Goal: Communication & Community: Answer question/provide support

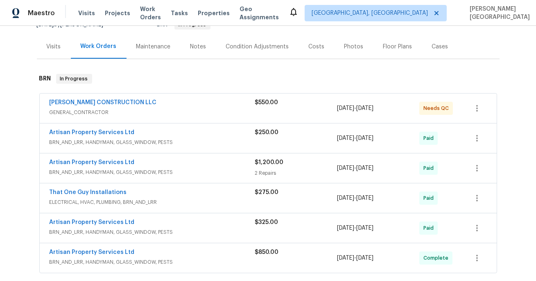
scroll to position [107, 0]
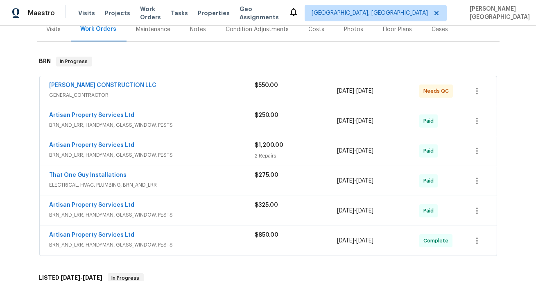
click at [113, 80] on div "[PERSON_NAME] CONSTRUCTION LLC GENERAL_CONTRACTOR $550.00 [DATE] - [DATE] Needs…" at bounding box center [268, 90] width 457 height 29
click at [113, 85] on link "[PERSON_NAME] CONSTRUCTION LLC" at bounding box center [103, 85] width 107 height 6
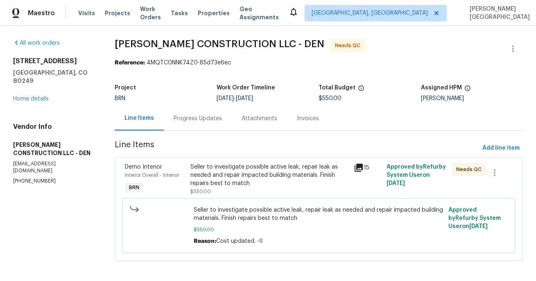
click at [248, 175] on div "Seller to investigate possible active leak, repair leak as needed and repair im…" at bounding box center [270, 175] width 159 height 25
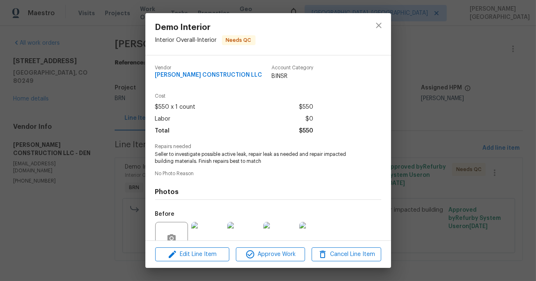
scroll to position [77, 0]
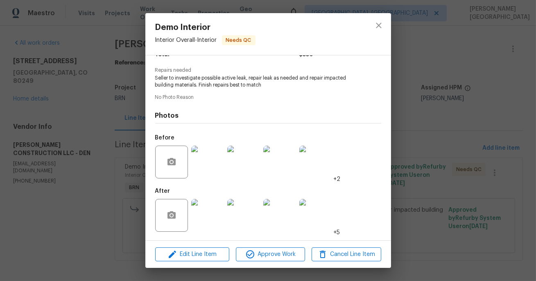
click at [418, 189] on div "Demo Interior Interior Overall - Interior Needs QC Vendor ESPINO'S CONSTRUCTION…" at bounding box center [268, 140] width 536 height 281
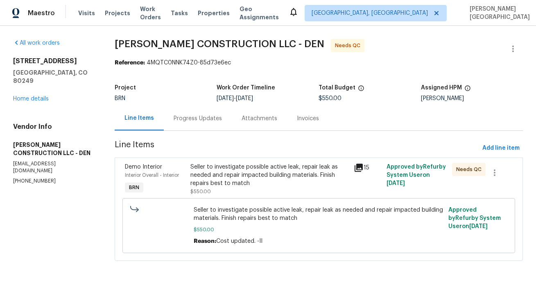
click at [187, 126] on div "Progress Updates" at bounding box center [198, 118] width 68 height 24
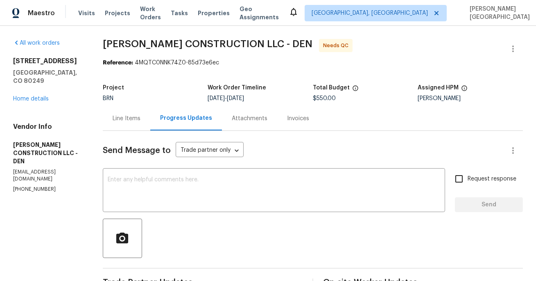
click at [130, 121] on div "Line Items" at bounding box center [127, 118] width 28 height 8
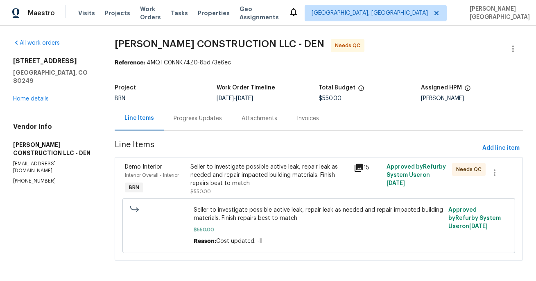
click at [261, 185] on div "Seller to investigate possible active leak, repair leak as needed and repair im…" at bounding box center [270, 175] width 159 height 25
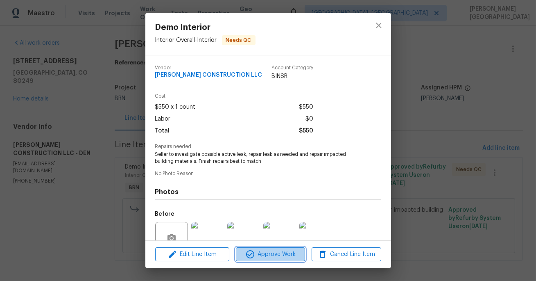
click at [279, 253] on span "Approve Work" at bounding box center [270, 254] width 64 height 10
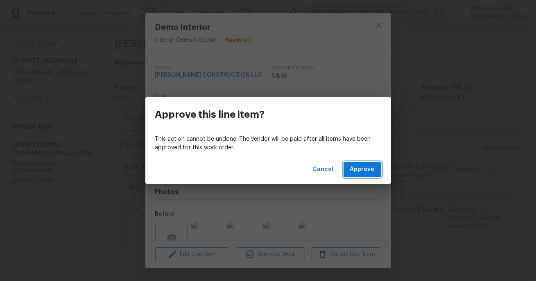
click at [355, 172] on span "Approve" at bounding box center [362, 169] width 25 height 10
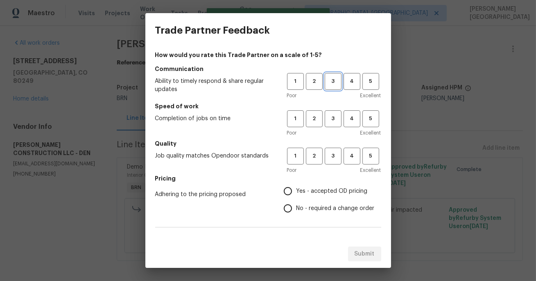
click at [338, 83] on span "3" at bounding box center [333, 81] width 15 height 9
click at [334, 129] on div "Poor Excellent" at bounding box center [334, 133] width 94 height 8
click at [334, 125] on button "3" at bounding box center [333, 118] width 17 height 17
click at [334, 154] on span "3" at bounding box center [333, 155] width 15 height 9
click at [289, 211] on input "No - required a change order" at bounding box center [287, 208] width 17 height 17
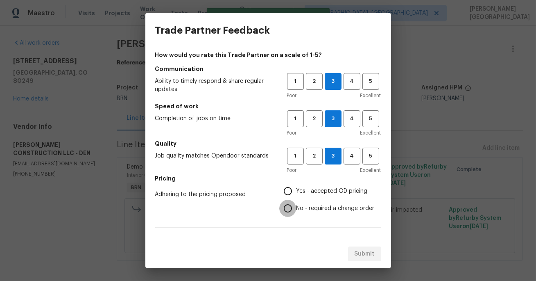
radio input "true"
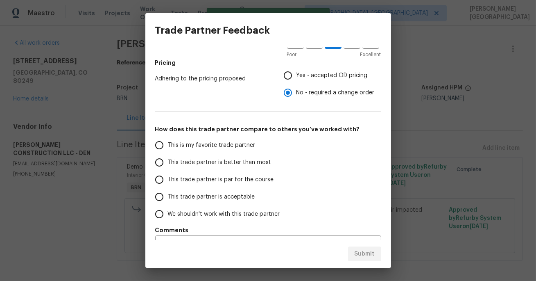
scroll to position [135, 0]
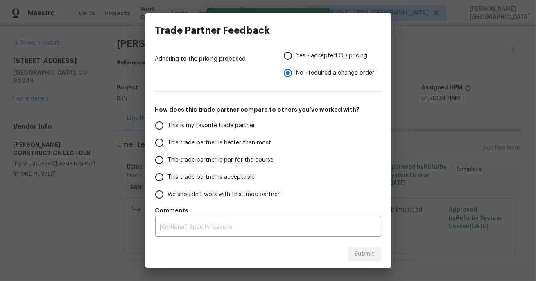
click at [205, 141] on span "This trade partner is better than most" at bounding box center [220, 142] width 104 height 9
click at [168, 141] on input "This trade partner is better than most" at bounding box center [159, 142] width 17 height 17
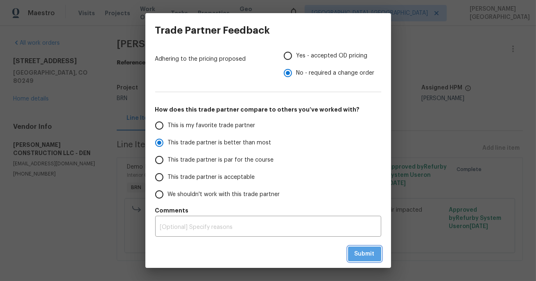
click at [358, 253] on span "Submit" at bounding box center [365, 254] width 20 height 10
radio input "true"
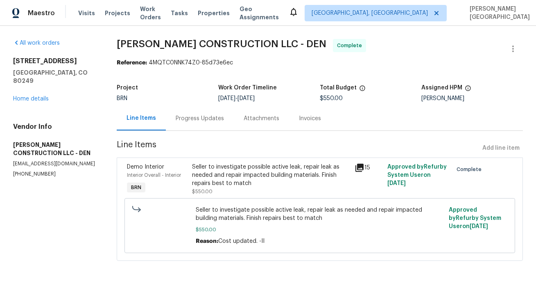
scroll to position [3, 0]
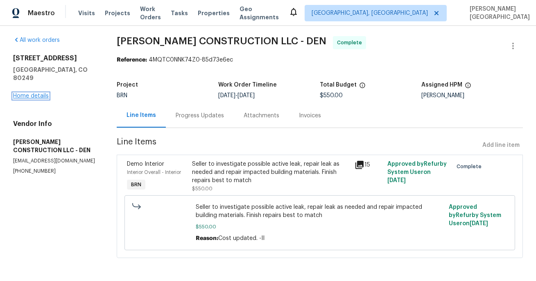
click at [42, 93] on link "Home details" at bounding box center [31, 96] width 36 height 6
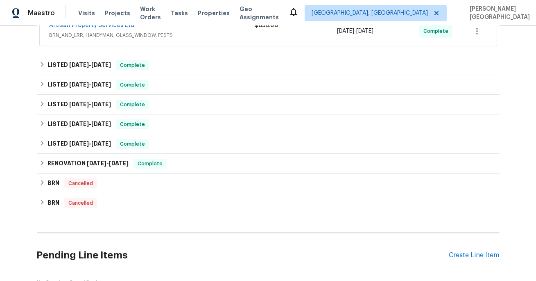
scroll to position [135, 0]
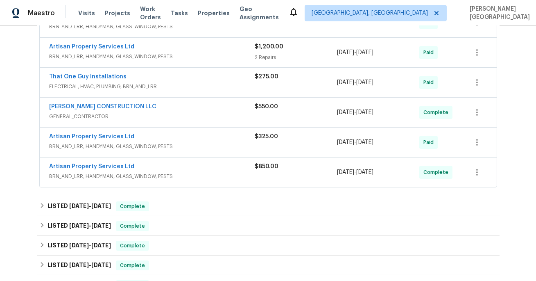
scroll to position [239, 0]
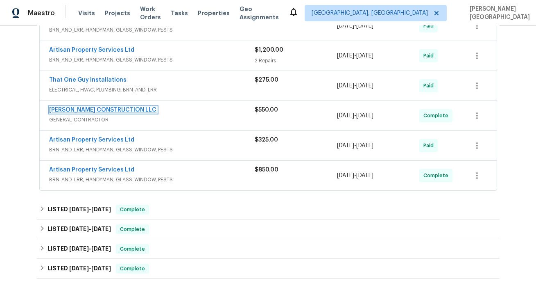
click at [86, 110] on link "[PERSON_NAME] CONSTRUCTION LLC" at bounding box center [103, 110] width 107 height 6
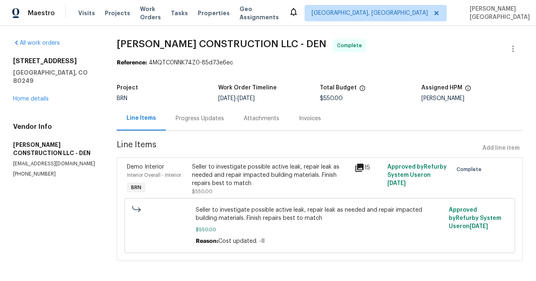
click at [295, 123] on div "Invoices" at bounding box center [310, 118] width 42 height 24
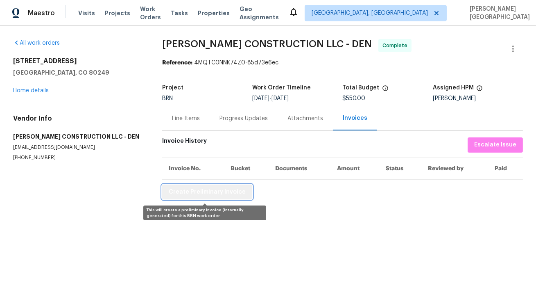
click at [211, 195] on span "Create Preliminary Invoice" at bounding box center [207, 192] width 77 height 10
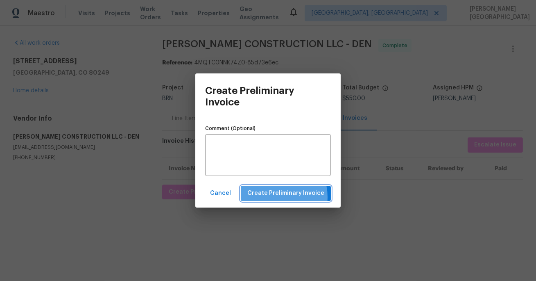
click at [274, 197] on span "Create Preliminary Invoice" at bounding box center [285, 193] width 77 height 10
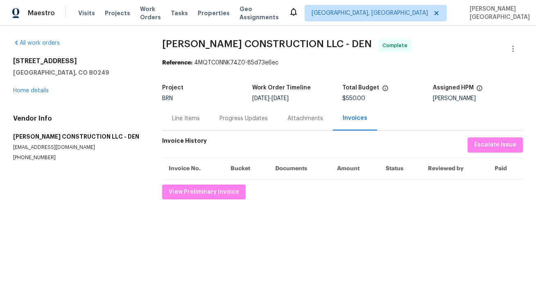
click at [179, 45] on span "[PERSON_NAME] CONSTRUCTION LLC - DEN" at bounding box center [267, 44] width 210 height 10
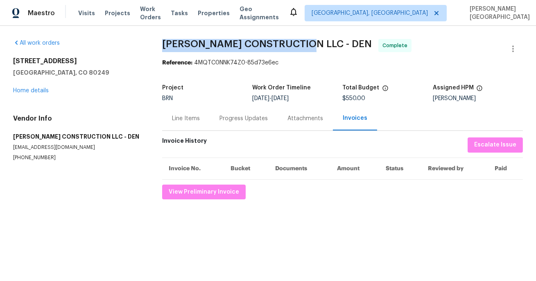
click at [300, 45] on span "[PERSON_NAME] CONSTRUCTION LLC - DEN" at bounding box center [267, 44] width 210 height 10
copy span "[PERSON_NAME] CONSTRUCTION LLC"
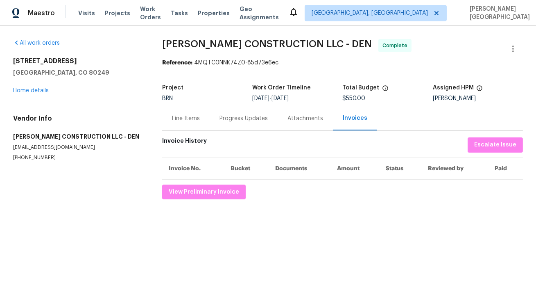
click at [184, 127] on div "Line Items" at bounding box center [186, 118] width 48 height 24
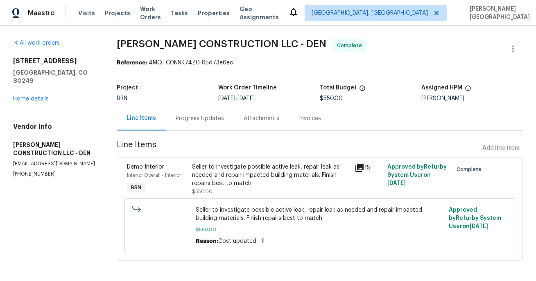
click at [221, 182] on div "Seller to investigate possible active leak, repair leak as needed and repair im…" at bounding box center [271, 175] width 158 height 25
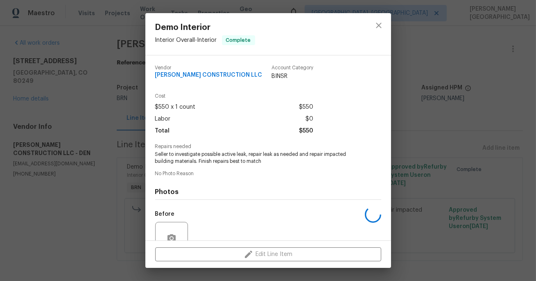
click at [234, 157] on span "Seller to investigate possible active leak, repair leak as needed and repair im…" at bounding box center [257, 158] width 204 height 14
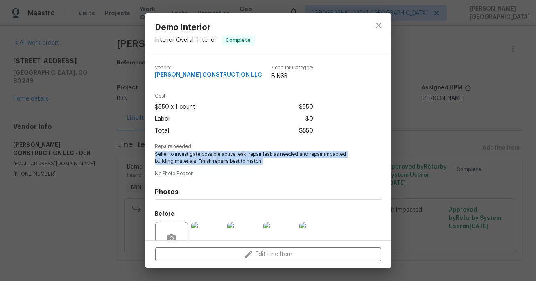
click at [234, 157] on span "Seller to investigate possible active leak, repair leak as needed and repair im…" at bounding box center [257, 158] width 204 height 14
copy span "Seller to investigate possible active leak, repair leak as needed and repair im…"
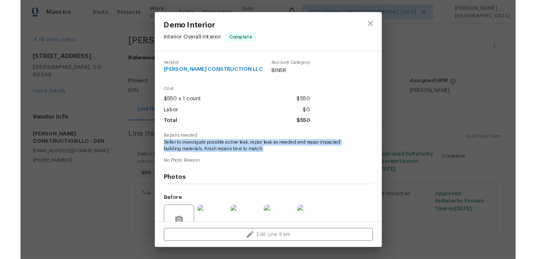
scroll to position [77, 0]
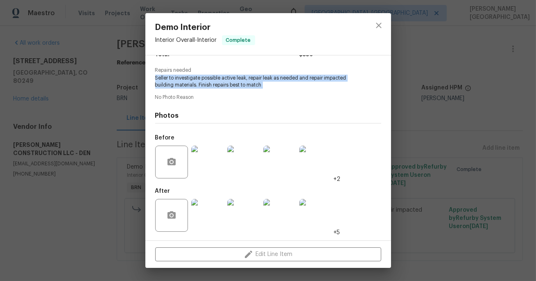
click at [240, 166] on img at bounding box center [243, 161] width 33 height 33
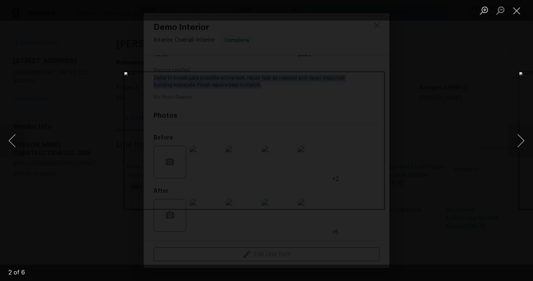
click at [527, 5] on ul "Lightbox" at bounding box center [504, 10] width 57 height 20
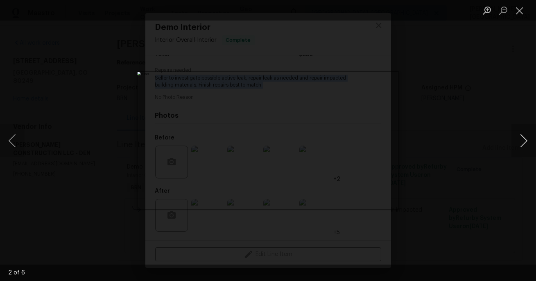
click at [529, 137] on button "Next image" at bounding box center [524, 140] width 25 height 33
click at [519, 135] on button "Next image" at bounding box center [524, 140] width 25 height 33
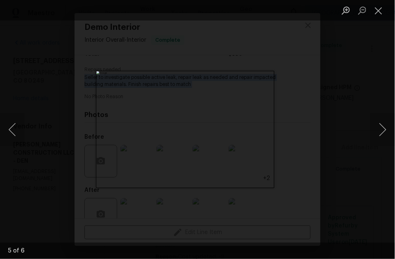
click at [338, 121] on div "Lightbox" at bounding box center [197, 129] width 395 height 259
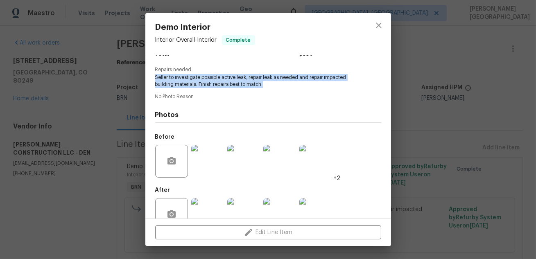
scroll to position [98, 0]
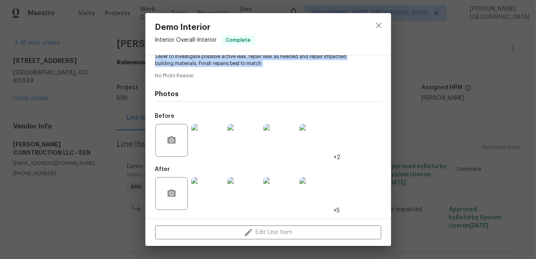
click at [249, 189] on img at bounding box center [243, 193] width 33 height 33
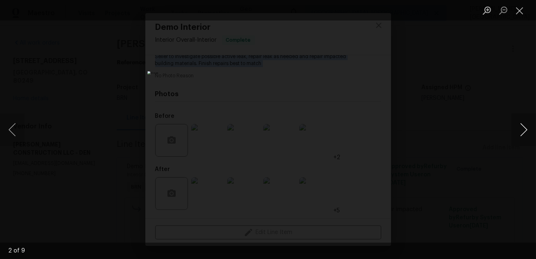
click at [528, 134] on button "Next image" at bounding box center [524, 129] width 25 height 33
click at [520, 125] on button "Next image" at bounding box center [524, 129] width 25 height 33
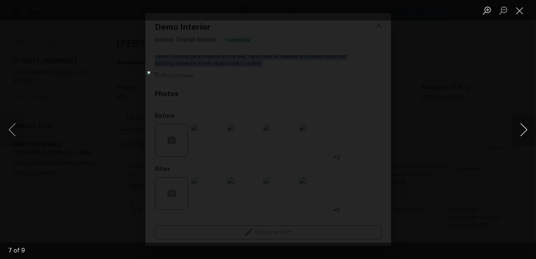
click at [520, 125] on button "Next image" at bounding box center [524, 129] width 25 height 33
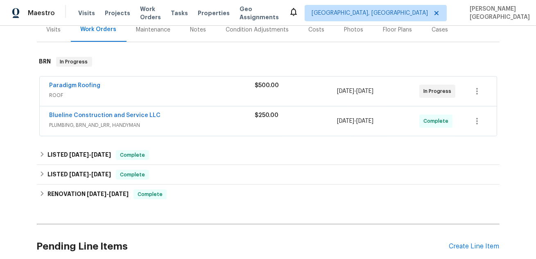
scroll to position [89, 0]
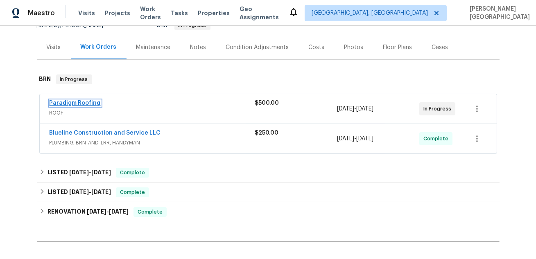
click at [86, 103] on link "Paradigm Roofing" at bounding box center [75, 103] width 51 height 6
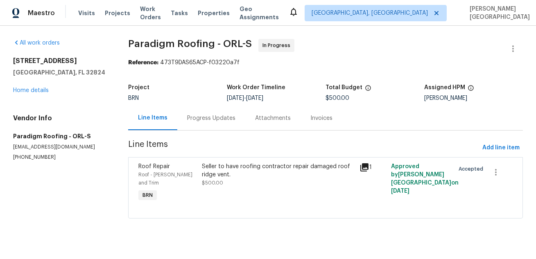
click at [212, 116] on div "Progress Updates" at bounding box center [211, 118] width 48 height 8
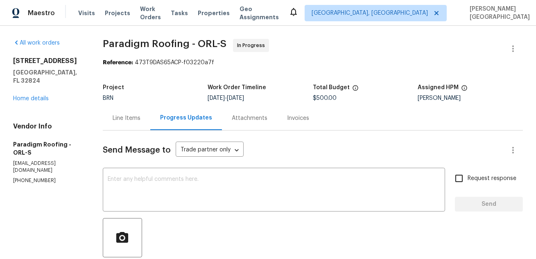
click at [41, 177] on p "(904) 257-1827" at bounding box center [48, 180] width 70 height 7
copy p "(904) 257-1827"
click at [131, 122] on div "Line Items" at bounding box center [127, 118] width 28 height 8
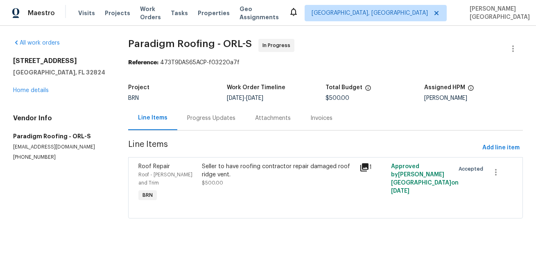
click at [261, 168] on div "Seller to have roofing contractor repair damaged roof ridge vent." at bounding box center [278, 171] width 153 height 16
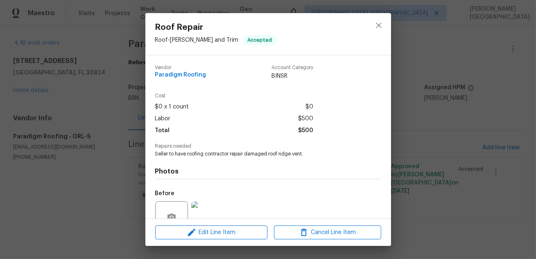
scroll to position [77, 0]
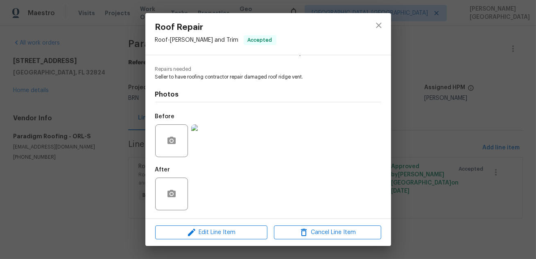
click at [206, 141] on img at bounding box center [207, 141] width 33 height 33
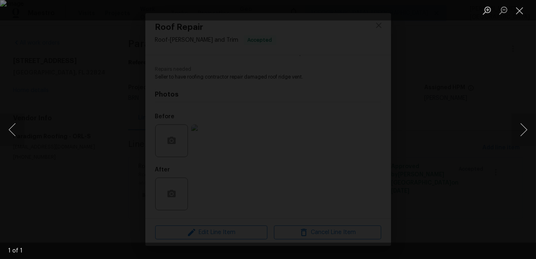
click at [479, 47] on div "Lightbox" at bounding box center [268, 129] width 536 height 259
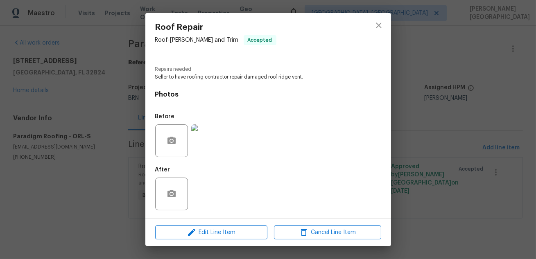
click at [463, 77] on div "Roof Repair Roof - Eaves and Trim Accepted Vendor Paradigm Roofing Account Cate…" at bounding box center [268, 129] width 536 height 259
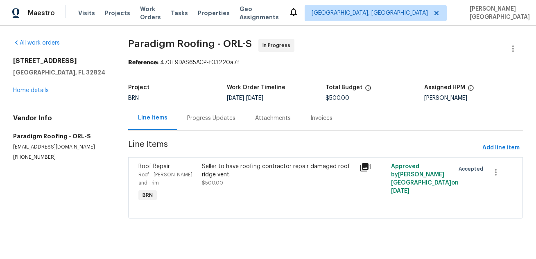
click at [200, 126] on div "Progress Updates" at bounding box center [211, 118] width 68 height 24
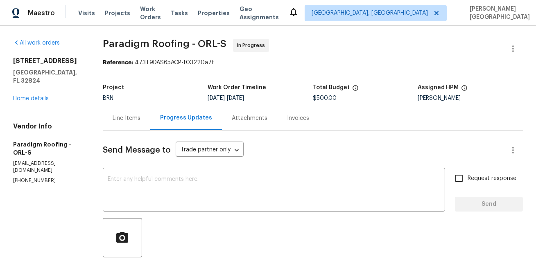
click at [124, 39] on div "All work orders 9948 Red Clover Ave Orlando, FL 32824 Home details Vendor Info …" at bounding box center [268, 261] width 536 height 471
click at [172, 43] on span "Paradigm Roofing - ORL-S" at bounding box center [165, 44] width 124 height 10
copy span "Paradigm Roofing"
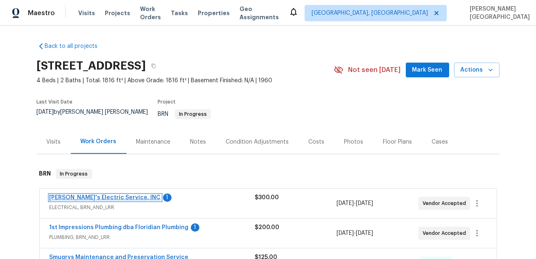
click at [98, 195] on link "Jack's Electric Service, INC" at bounding box center [105, 198] width 111 height 6
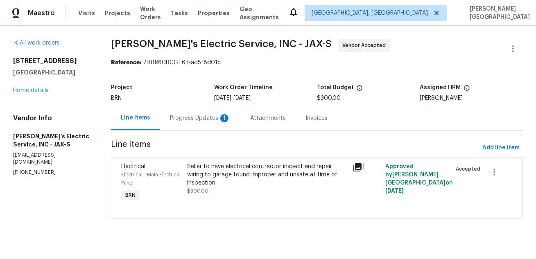
click at [200, 110] on div "Progress Updates 1" at bounding box center [200, 118] width 80 height 24
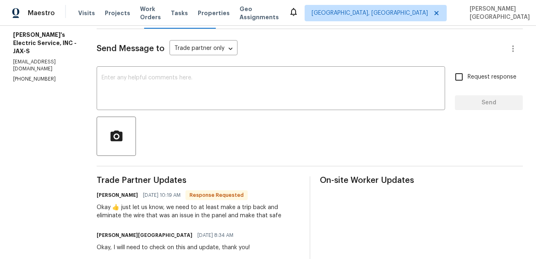
scroll to position [97, 0]
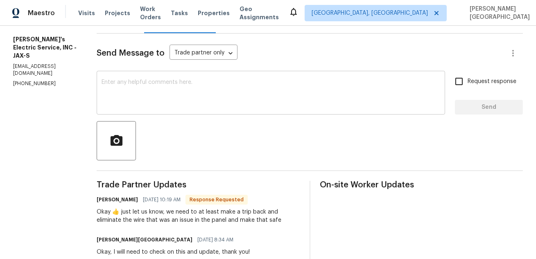
click at [134, 88] on textarea at bounding box center [271, 93] width 339 height 29
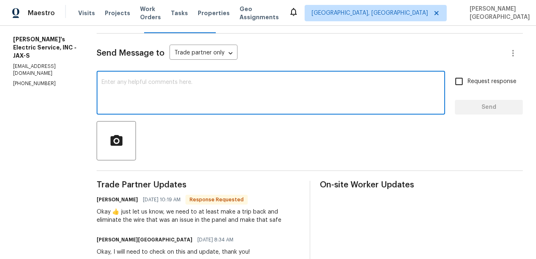
paste textarea "I’ve advised the buyer that power will not be restored to the garage. Could you…"
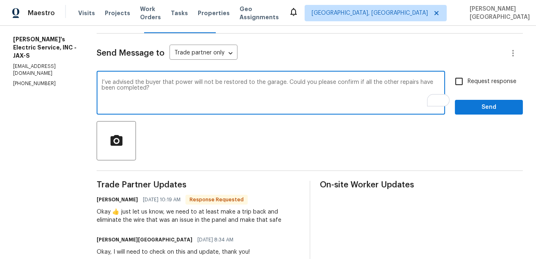
type textarea "I’ve advised the buyer that power will not be restored to the garage. Could you…"
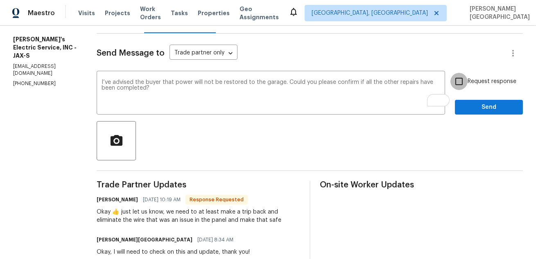
click at [467, 79] on input "Request response" at bounding box center [459, 81] width 17 height 17
checkbox input "true"
click at [470, 108] on span "Send" at bounding box center [489, 107] width 55 height 10
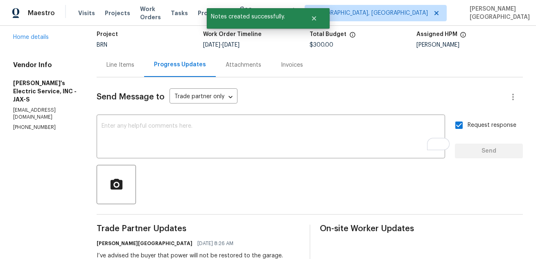
scroll to position [0, 0]
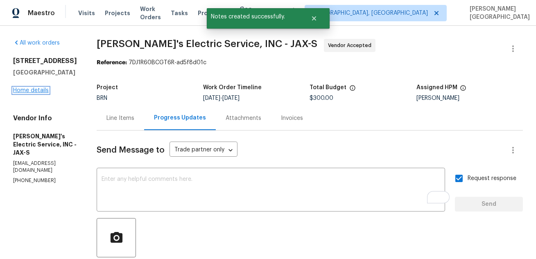
click at [27, 93] on link "Home details" at bounding box center [31, 91] width 36 height 6
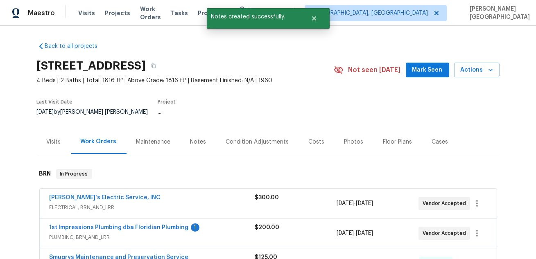
scroll to position [102, 0]
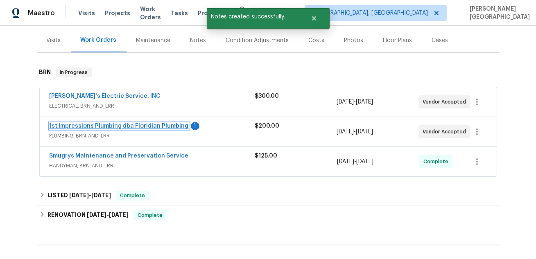
click at [147, 123] on link "1st Impressions Plumbing dba Floridian Plumbing" at bounding box center [119, 126] width 139 height 6
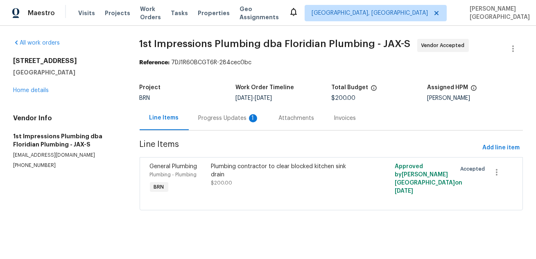
click at [236, 110] on div "Progress Updates 1" at bounding box center [229, 118] width 80 height 24
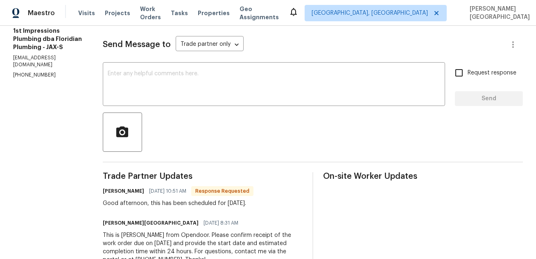
scroll to position [120, 0]
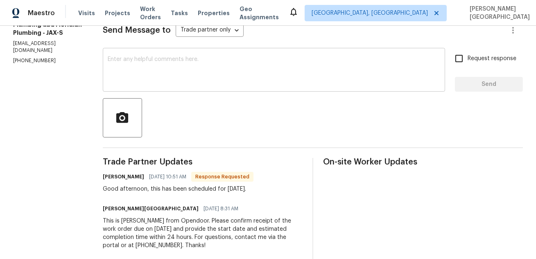
click at [152, 68] on textarea at bounding box center [274, 71] width 333 height 29
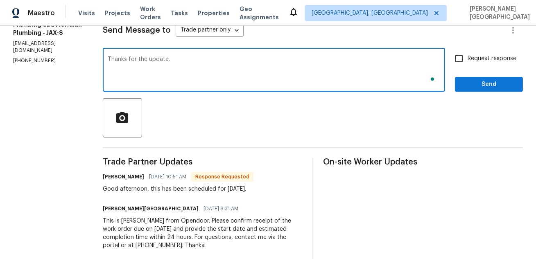
type textarea "Thanks for the update."
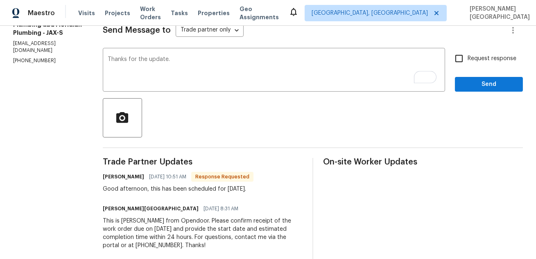
click at [471, 61] on span "Request response" at bounding box center [492, 58] width 49 height 9
click at [468, 61] on input "Request response" at bounding box center [459, 58] width 17 height 17
checkbox input "true"
click at [470, 91] on button "Send" at bounding box center [489, 84] width 68 height 15
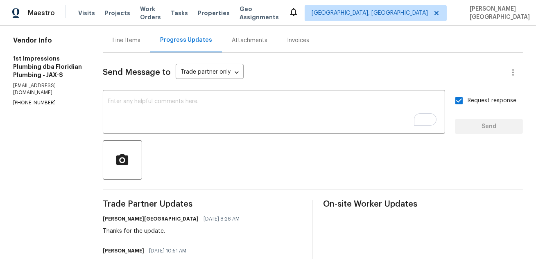
scroll to position [31, 0]
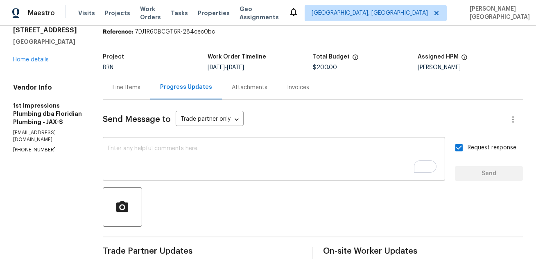
click at [154, 149] on textarea "To enrich screen reader interactions, please activate Accessibility in Grammarl…" at bounding box center [274, 160] width 333 height 29
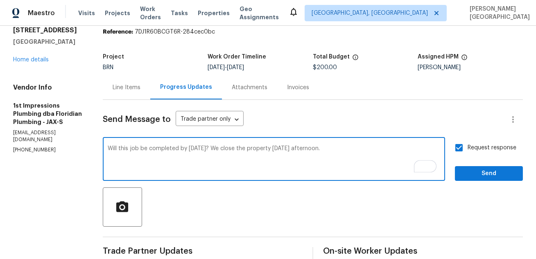
type textarea "Will this job be completed by tomorrow? We close the property tomorrow afternoo…"
click at [477, 178] on span "Send" at bounding box center [489, 174] width 55 height 10
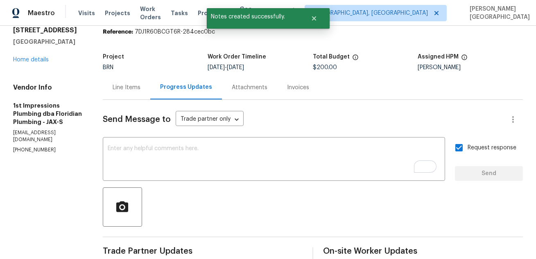
scroll to position [0, 0]
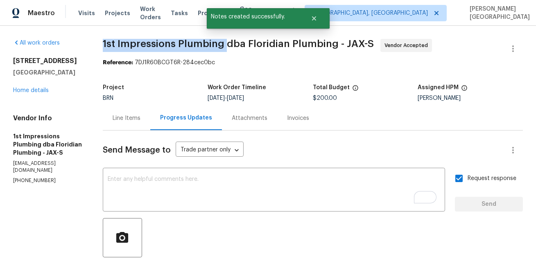
drag, startPoint x: 99, startPoint y: 48, endPoint x: 226, endPoint y: 46, distance: 126.6
click at [226, 46] on div "All work orders 5453 S South Bend Cir N Jacksonville, FL 32207 Home details Ven…" at bounding box center [268, 245] width 536 height 439
copy span "1st Impressions Plumbing"
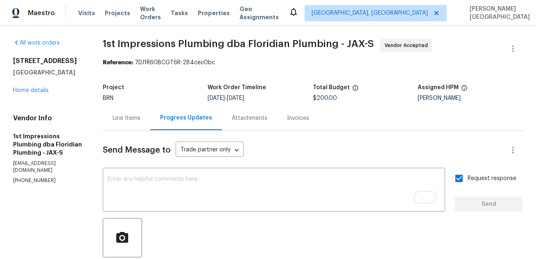
click at [146, 111] on div "Line Items" at bounding box center [127, 118] width 48 height 24
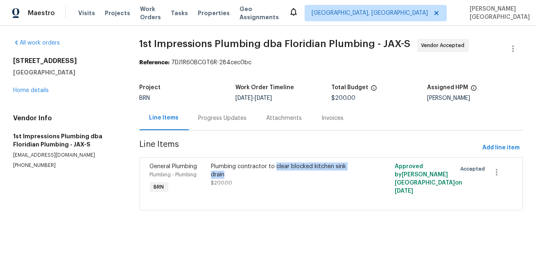
drag, startPoint x: 281, startPoint y: 167, endPoint x: 346, endPoint y: 171, distance: 65.3
click at [346, 171] on div "Plumbing contractor to clear blocked kitchen sink drain" at bounding box center [285, 171] width 148 height 16
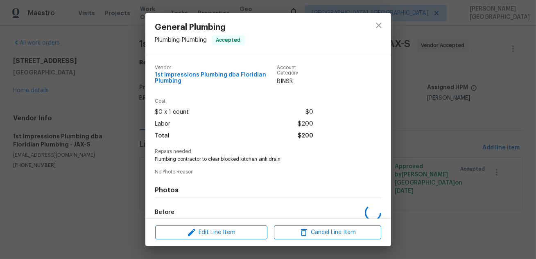
copy div "clear blocked kitchen sink drain"
drag, startPoint x: 210, startPoint y: 160, endPoint x: 272, endPoint y: 160, distance: 62.3
click at [272, 160] on span "Plumbing contractor to clear blocked kitchen sink drain" at bounding box center [257, 159] width 204 height 7
drag, startPoint x: 203, startPoint y: 162, endPoint x: 294, endPoint y: 160, distance: 91.4
click at [294, 160] on span "Plumbing contractor to clear blocked kitchen sink drain" at bounding box center [257, 159] width 204 height 7
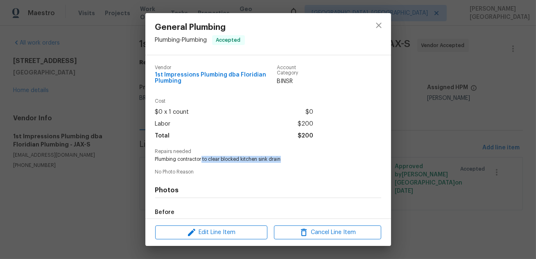
copy span "to clear blocked kitchen sink drain"
